Goal: Find specific page/section: Find specific page/section

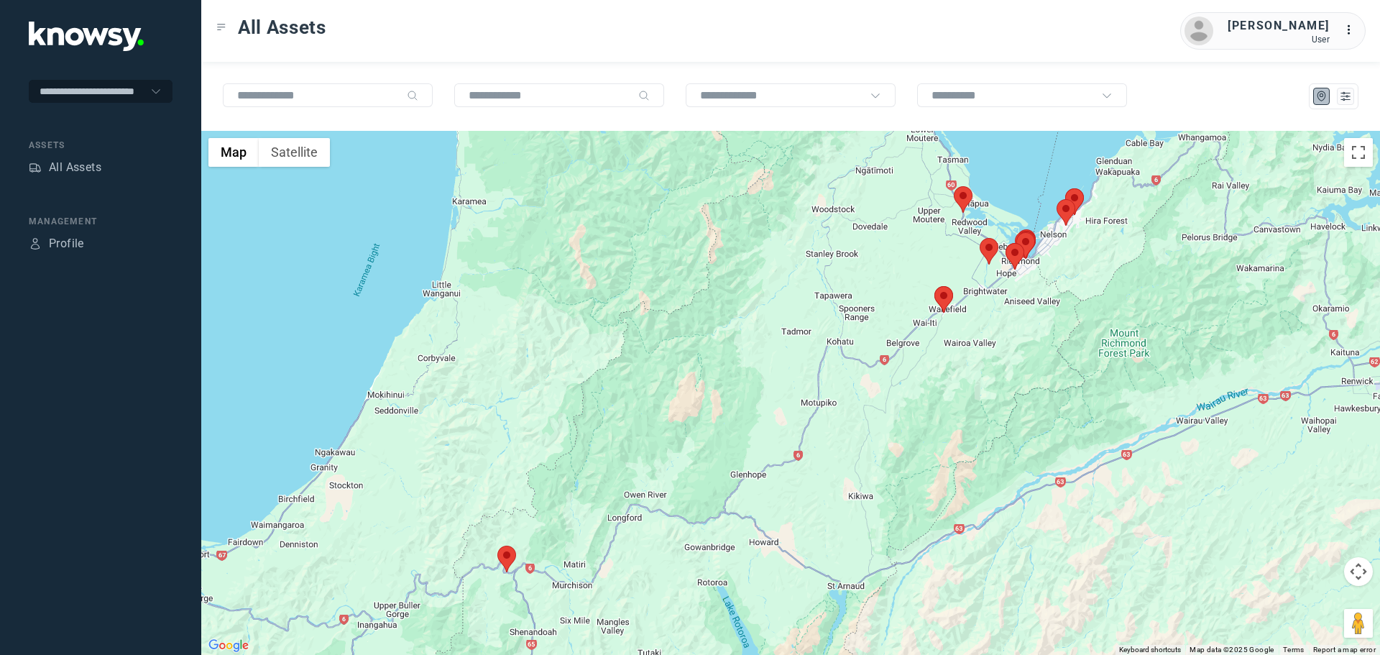
drag, startPoint x: 866, startPoint y: 241, endPoint x: 746, endPoint y: 300, distance: 134.0
click at [746, 300] on div at bounding box center [790, 393] width 1179 height 524
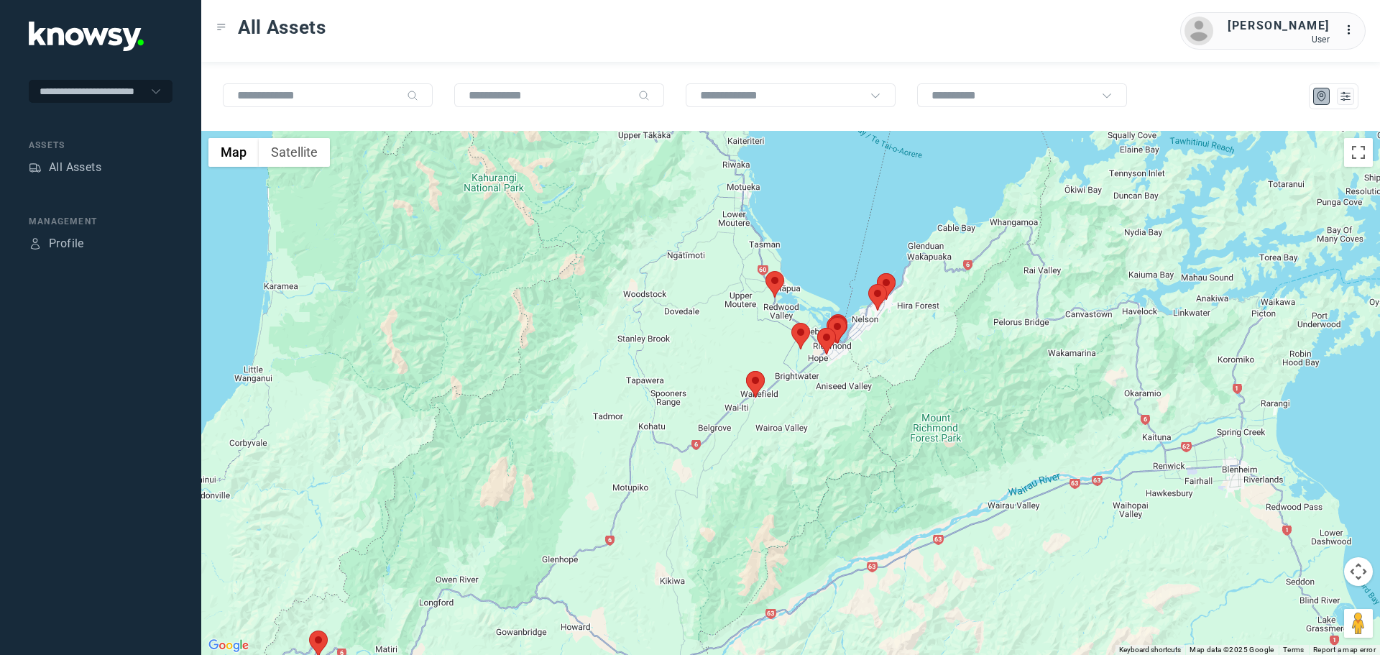
click at [766, 271] on area at bounding box center [766, 271] width 0 height 0
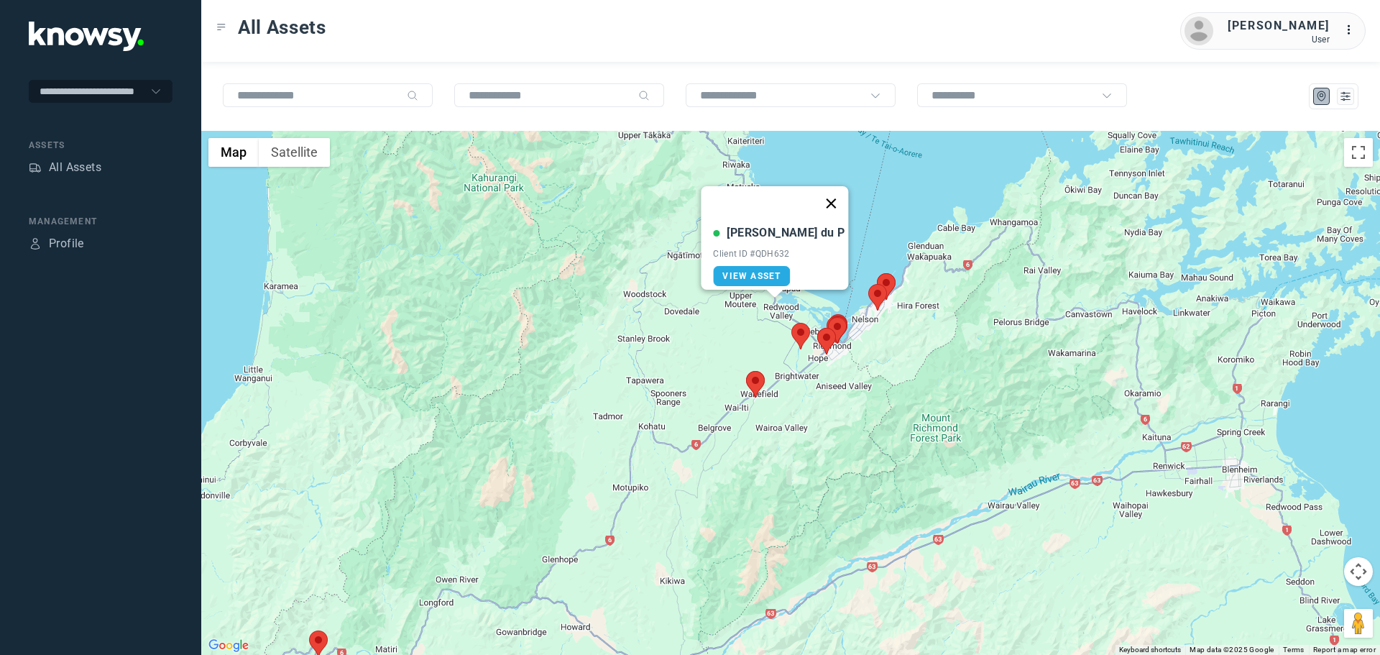
click at [814, 193] on button "Close" at bounding box center [831, 203] width 35 height 35
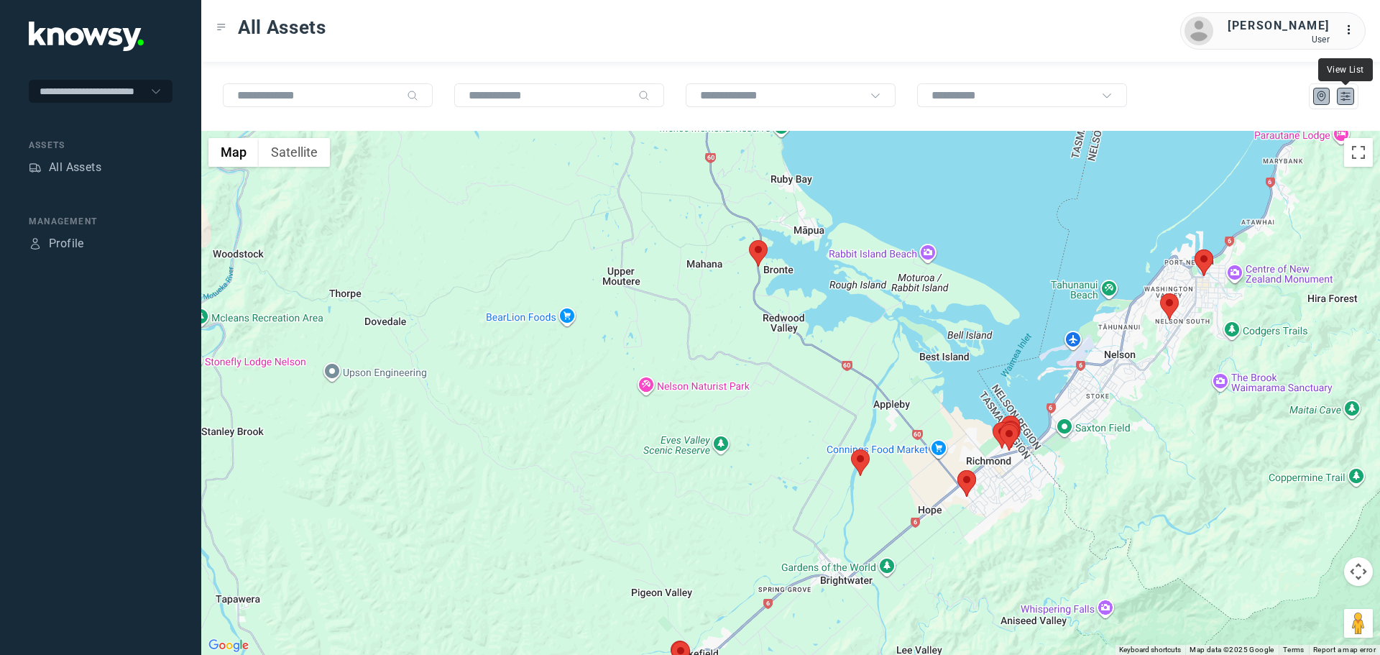
click at [1341, 94] on icon "List" at bounding box center [1345, 96] width 13 height 13
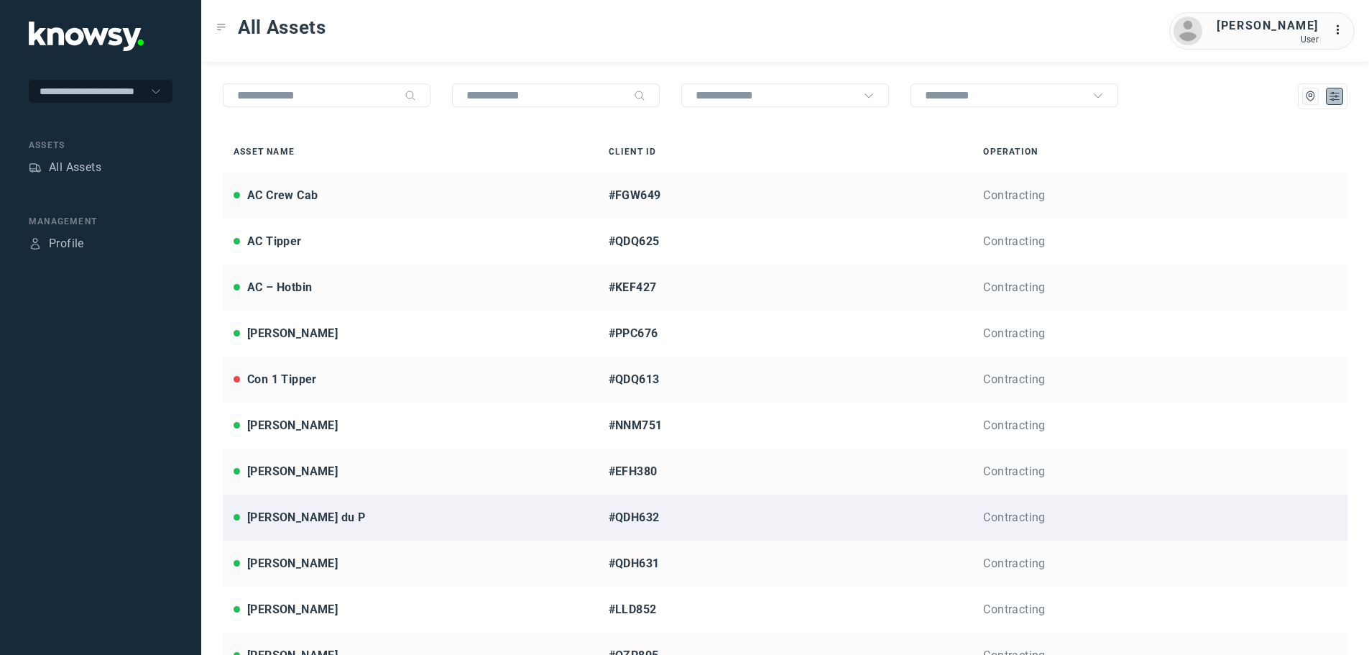
click at [316, 521] on div "[PERSON_NAME] du P" at bounding box center [411, 517] width 354 height 17
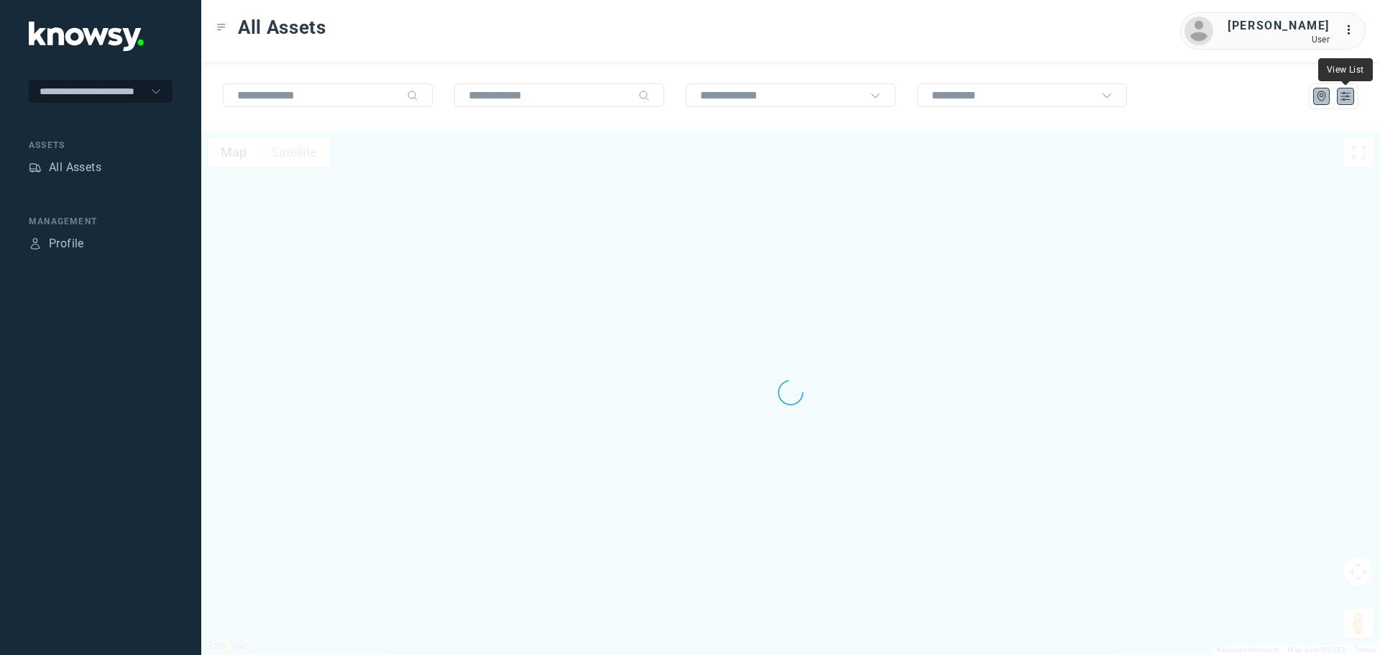
click at [1348, 96] on icon "List" at bounding box center [1345, 97] width 9 height 8
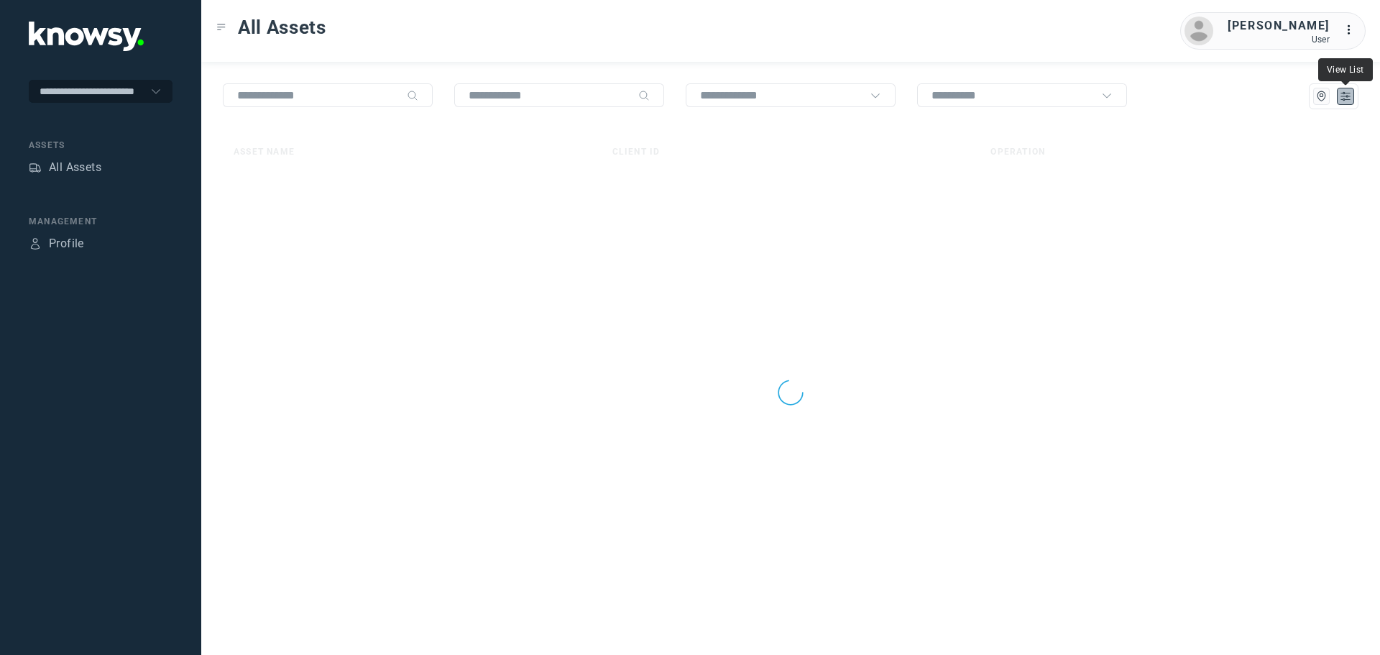
click at [1348, 96] on icon "List" at bounding box center [1345, 97] width 9 height 8
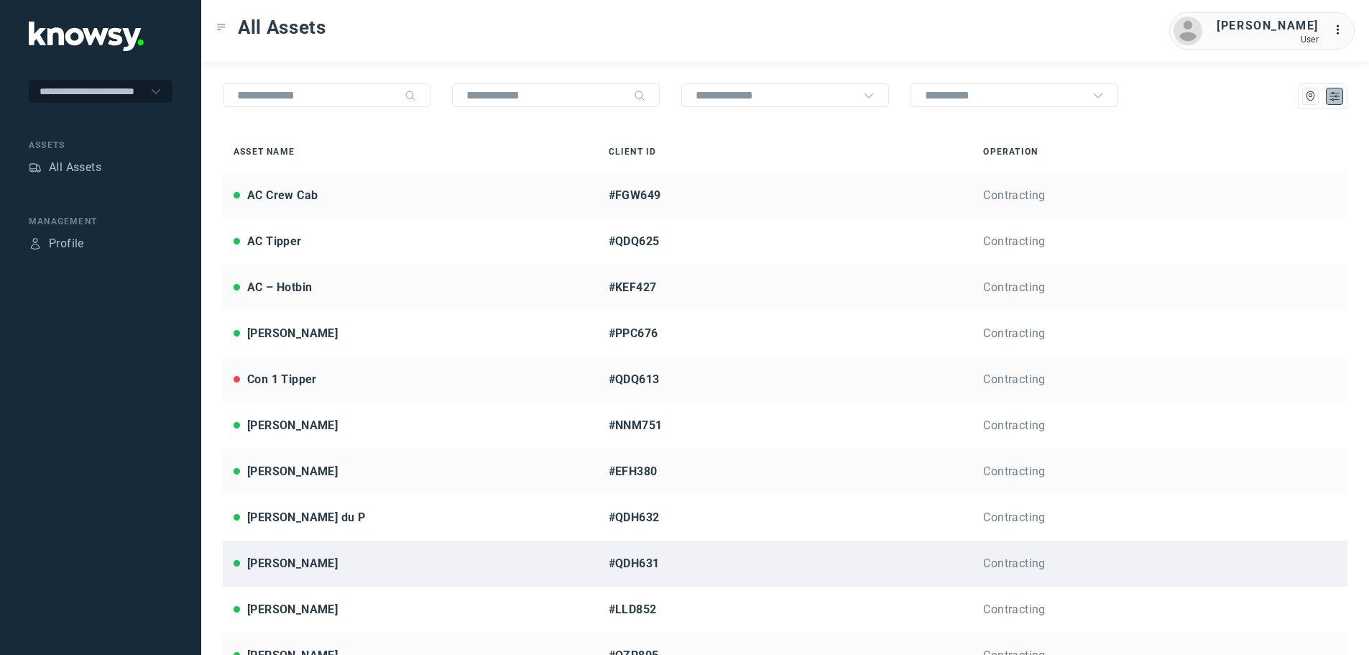
click at [278, 560] on div "[PERSON_NAME]" at bounding box center [292, 563] width 91 height 17
